Goal: Information Seeking & Learning: Learn about a topic

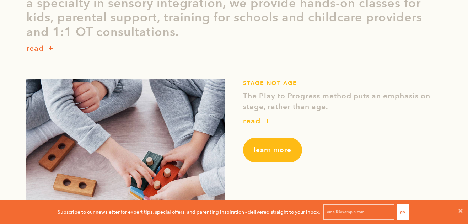
scroll to position [207, 0]
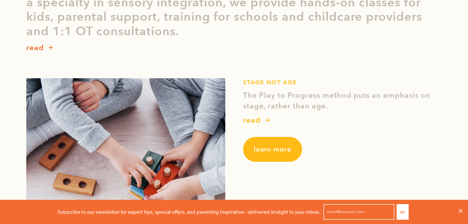
click at [252, 117] on p "read" at bounding box center [251, 120] width 17 height 11
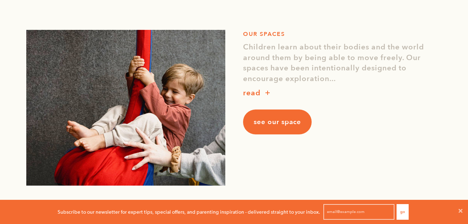
scroll to position [674, 0]
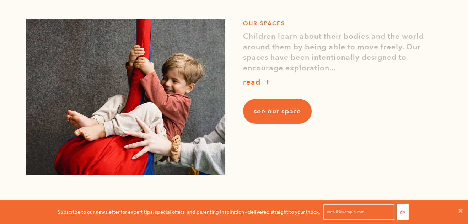
click at [248, 78] on p "read" at bounding box center [251, 82] width 17 height 11
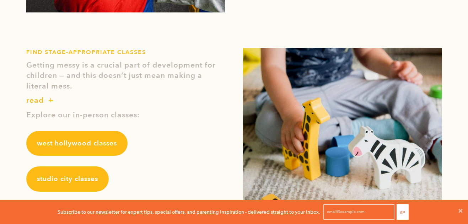
scroll to position [848, 0]
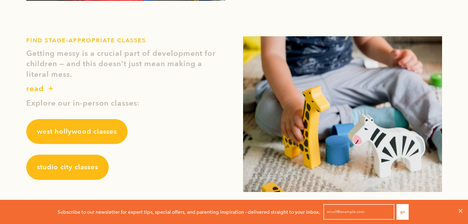
click at [74, 132] on span "west hollywood classes" at bounding box center [77, 131] width 80 height 9
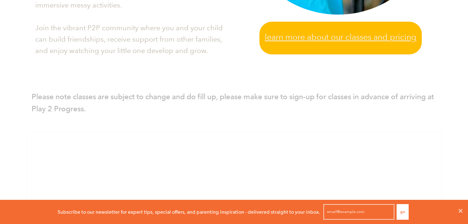
scroll to position [363, 0]
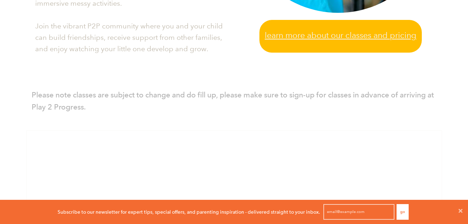
click at [328, 38] on span "Learn more about our classes and pricing" at bounding box center [341, 35] width 152 height 13
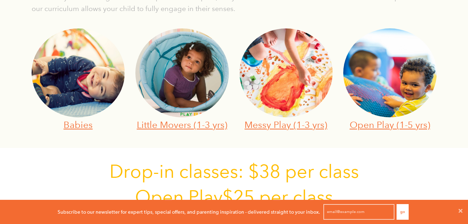
scroll to position [259, 0]
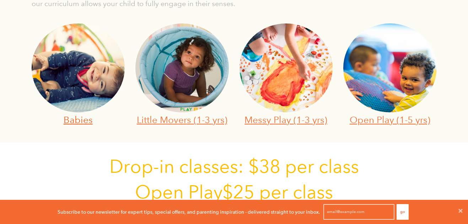
click at [76, 117] on link "Babies" at bounding box center [78, 119] width 29 height 11
